Goal: Information Seeking & Learning: Learn about a topic

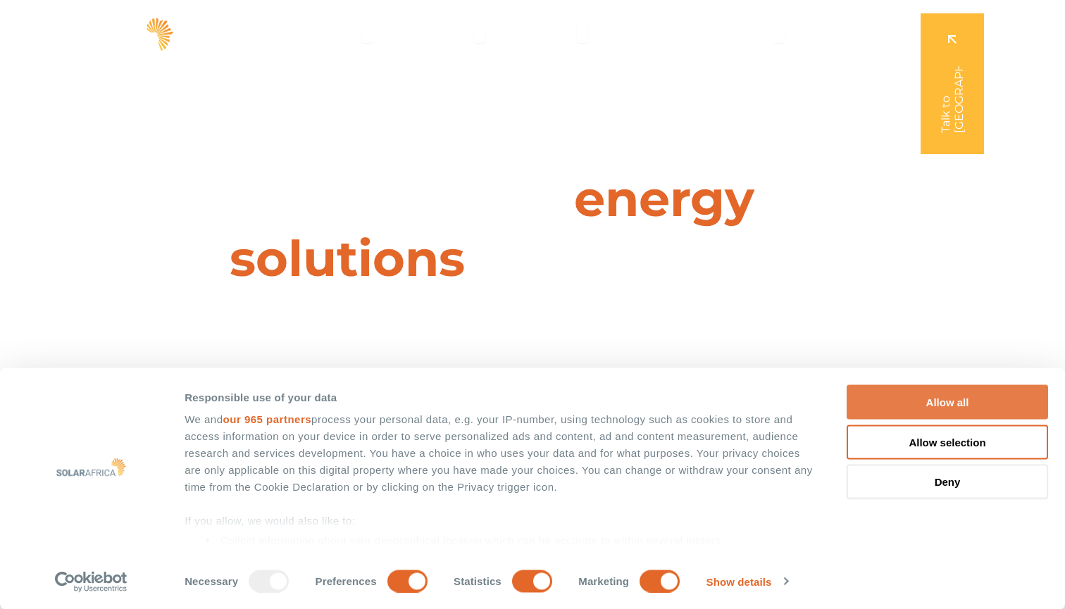
click at [881, 389] on button "Allow all" at bounding box center [947, 402] width 201 height 35
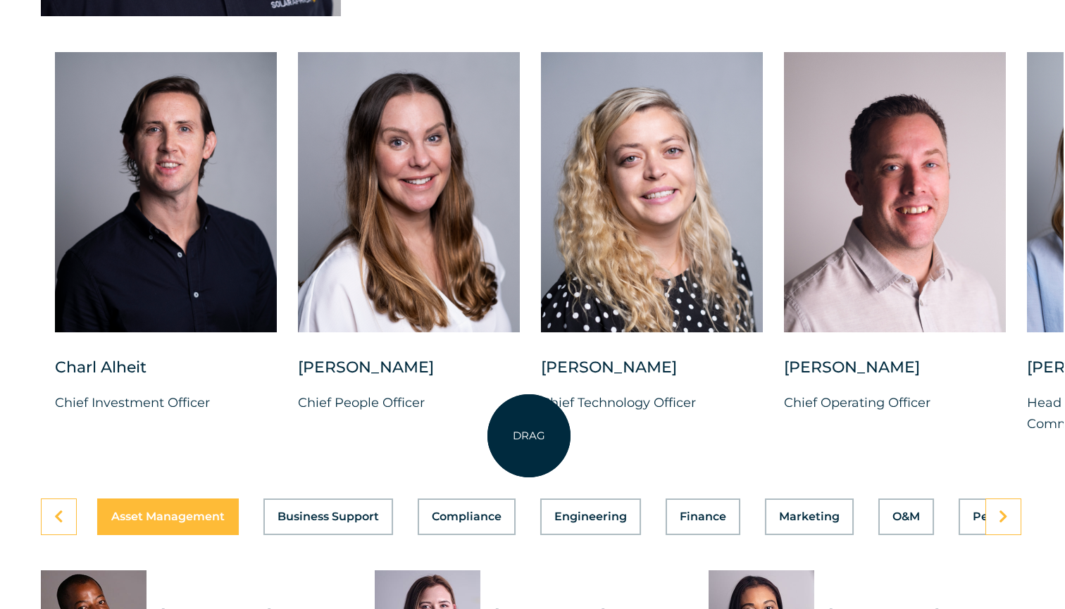
scroll to position [3657, 1]
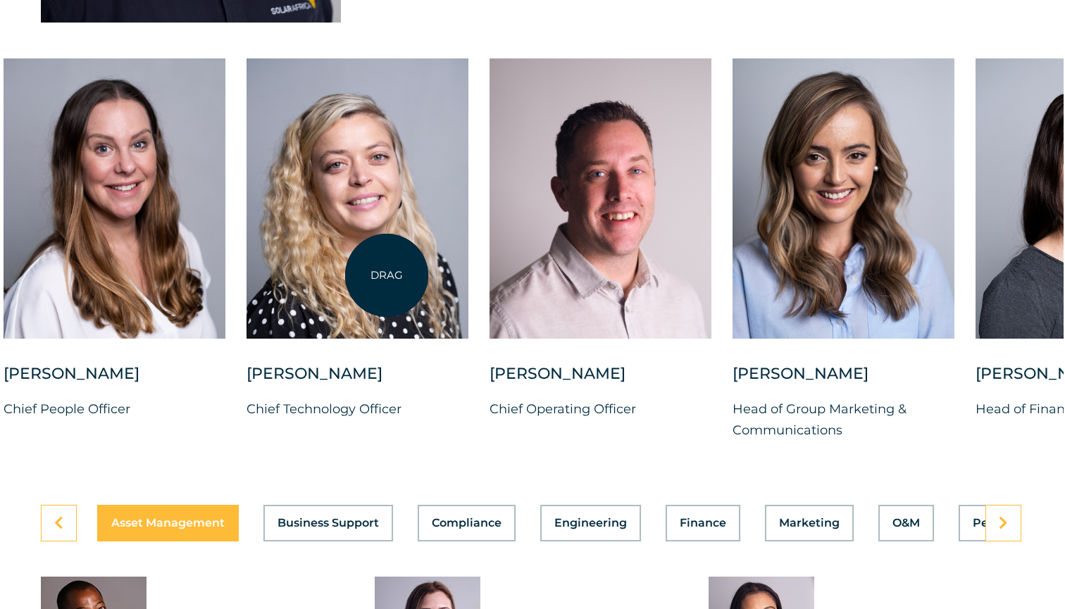
drag, startPoint x: 681, startPoint y: 301, endPoint x: 387, endPoint y: 275, distance: 295.5
click at [387, 275] on div at bounding box center [357, 198] width 222 height 280
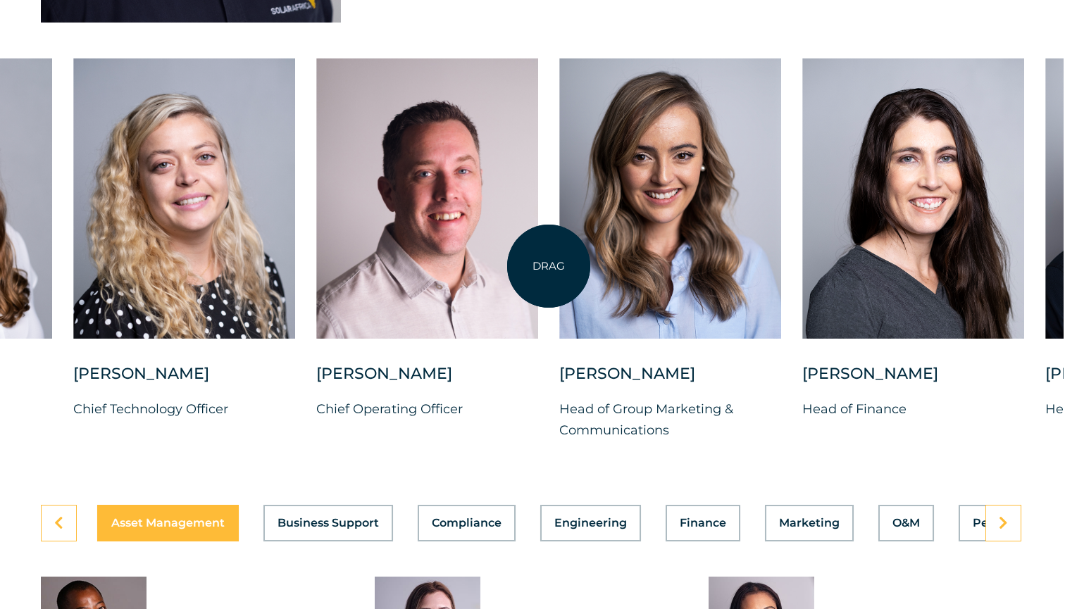
drag, startPoint x: 549, startPoint y: 266, endPoint x: 437, endPoint y: 266, distance: 111.3
click at [437, 266] on div "Charl Alheit Chief Investment Officer Candice Seggie Chief People Officer Suné …" at bounding box center [559, 260] width 2056 height 405
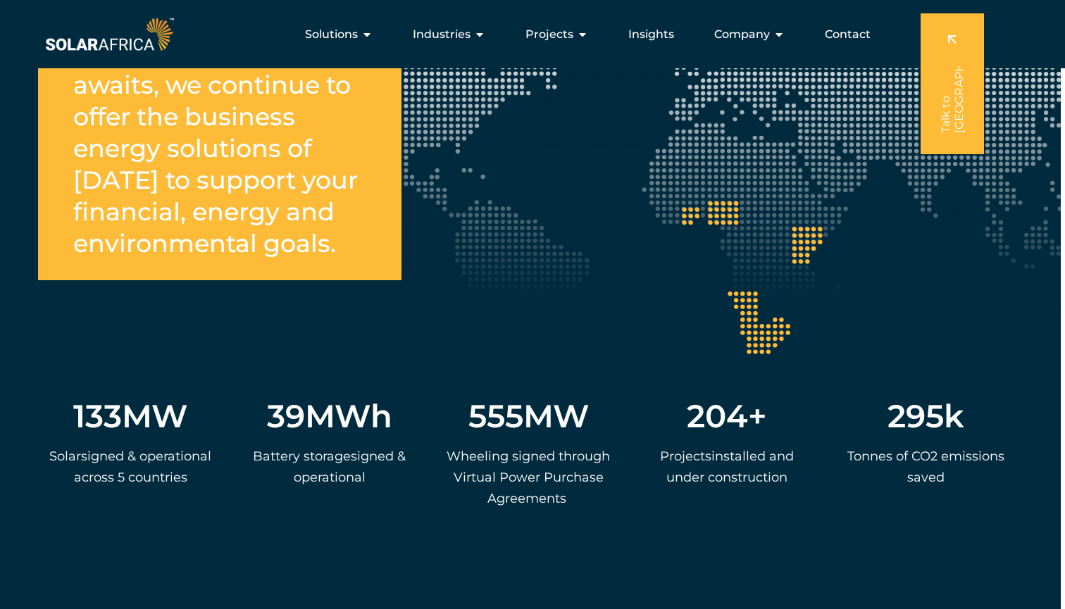
scroll to position [2663, 6]
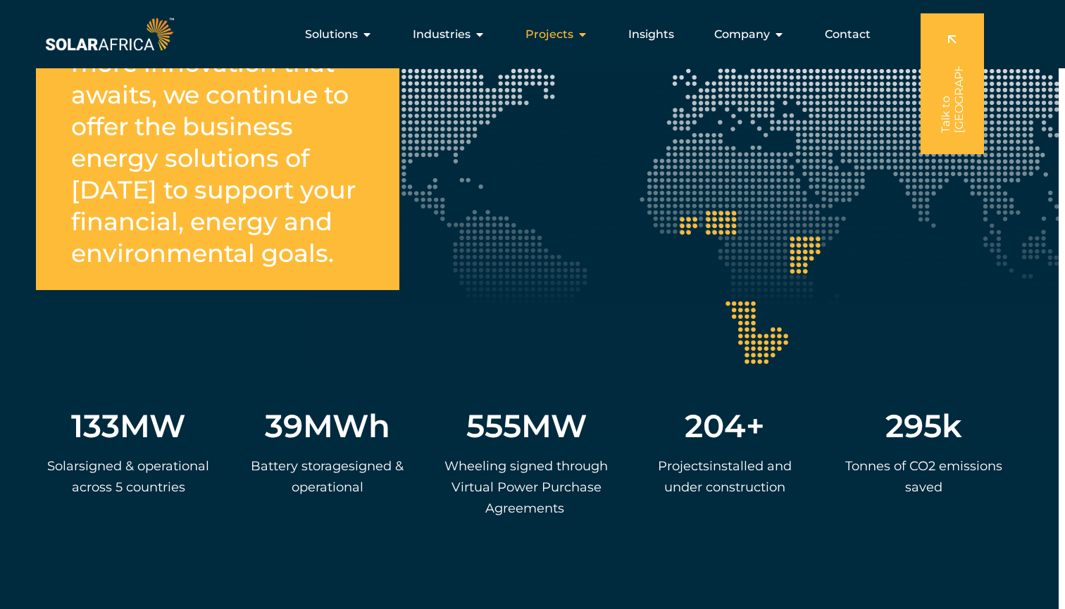
click at [562, 35] on span "Projects" at bounding box center [549, 34] width 48 height 17
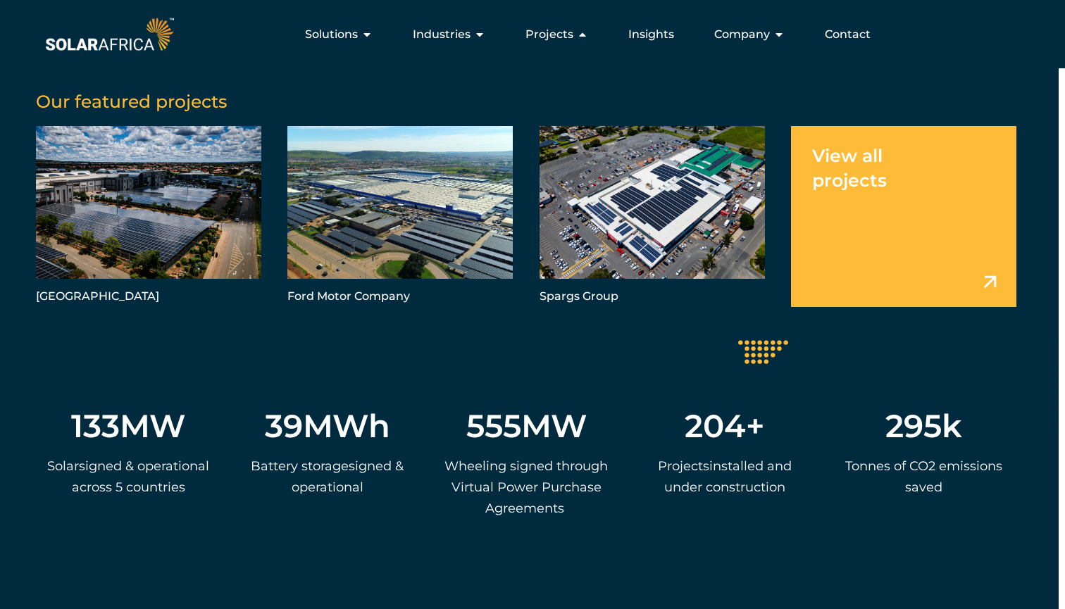
click at [925, 175] on link "Menu" at bounding box center [903, 216] width 225 height 181
